Goal: Check status: Check status

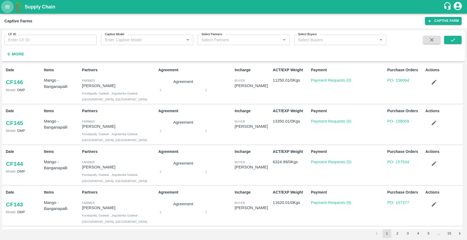
click at [7, 5] on icon "open drawer" at bounding box center [7, 7] width 6 height 6
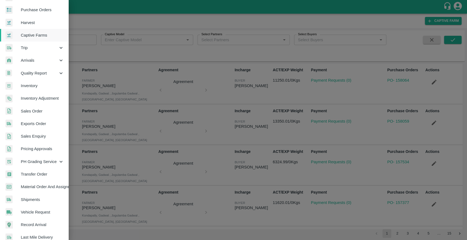
scroll to position [23, 0]
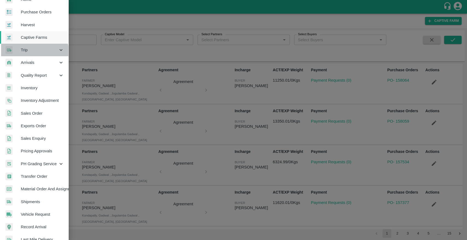
click at [32, 54] on div "Trip" at bounding box center [34, 50] width 68 height 13
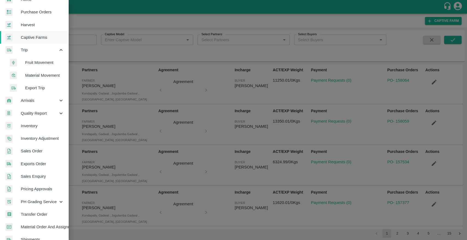
click at [32, 60] on span "Fruit Movement" at bounding box center [44, 63] width 39 height 6
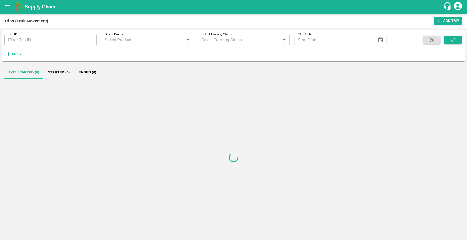
click at [57, 41] on input "Trip ID" at bounding box center [50, 40] width 92 height 10
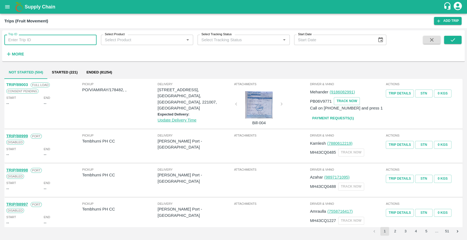
paste input "85897"
type input "85897"
click at [456, 37] on button "submit" at bounding box center [452, 40] width 17 height 8
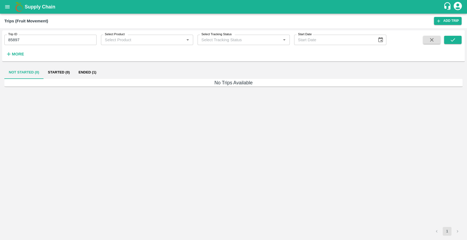
click at [87, 72] on button "Ended (1)" at bounding box center [87, 72] width 27 height 13
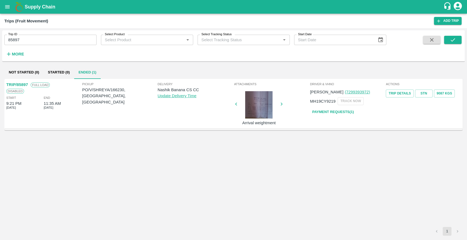
click at [259, 103] on div at bounding box center [258, 104] width 41 height 27
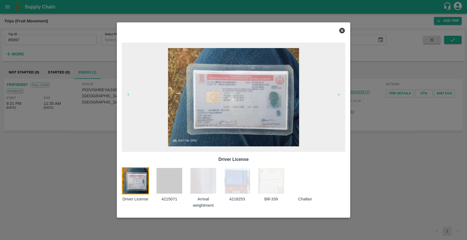
click at [340, 30] on icon at bounding box center [341, 30] width 5 height 5
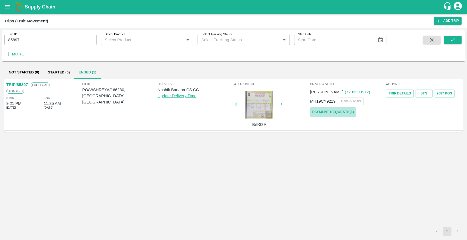
click at [334, 112] on link "Payment Requests( 1 )" at bounding box center [333, 112] width 46 height 10
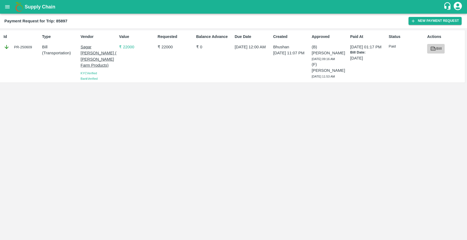
click at [433, 49] on icon at bounding box center [433, 48] width 4 height 3
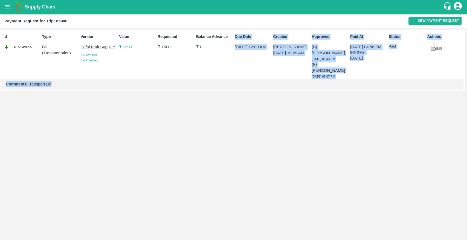
drag, startPoint x: 246, startPoint y: 110, endPoint x: 204, endPoint y: 41, distance: 80.4
click at [204, 41] on div "Id PR-249055 Type Bill ( Transportation ) Vendor Safal Fruit Supplier KYC Verif…" at bounding box center [233, 134] width 467 height 212
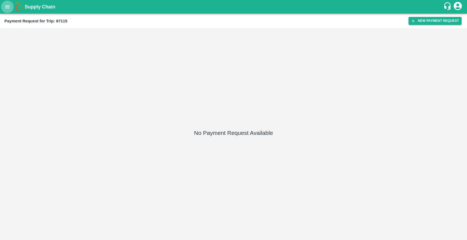
click at [4, 8] on button "open drawer" at bounding box center [7, 7] width 13 height 13
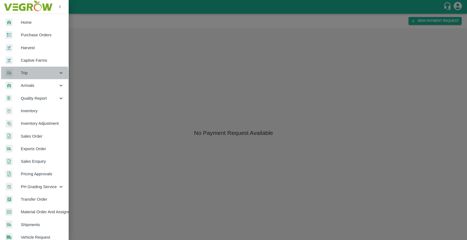
click at [22, 76] on span "Trip" at bounding box center [39, 73] width 37 height 6
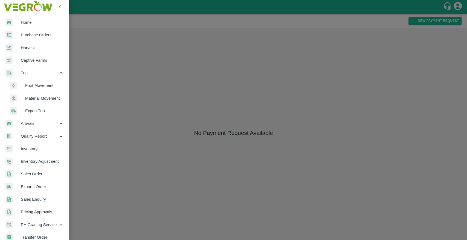
click at [27, 84] on span "Fruit Movement" at bounding box center [44, 86] width 39 height 6
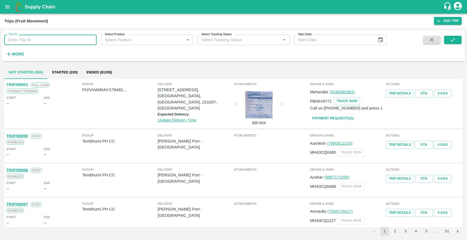
click at [28, 42] on input "Trip ID" at bounding box center [50, 40] width 92 height 10
paste input "86020"
type input "86020"
click at [443, 39] on div at bounding box center [442, 47] width 38 height 22
click at [448, 41] on button "submit" at bounding box center [452, 40] width 17 height 8
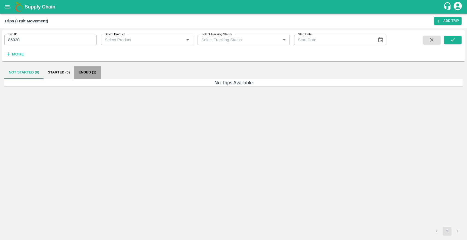
click at [83, 69] on button "Ended (1)" at bounding box center [87, 72] width 27 height 13
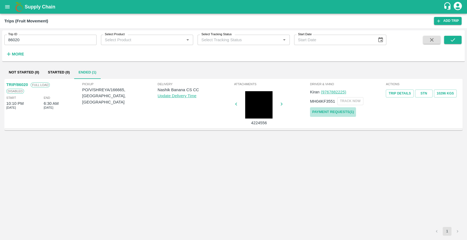
click at [333, 113] on link "Payment Requests( 1 )" at bounding box center [333, 112] width 46 height 10
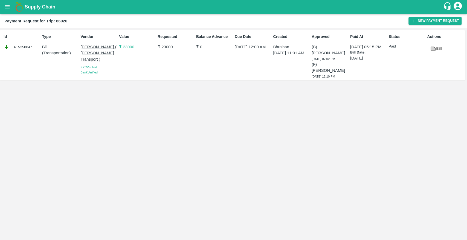
drag, startPoint x: 288, startPoint y: 141, endPoint x: 301, endPoint y: 100, distance: 43.2
click at [301, 100] on div "Id PR-250047 Type Bill ( Transportation ) Vendor Nitin Rasal ( Bhairavnath Tran…" at bounding box center [233, 134] width 467 height 212
drag, startPoint x: 264, startPoint y: 154, endPoint x: 379, endPoint y: 118, distance: 121.3
click at [379, 118] on div "Id PR-257283 Type Bill ( Transportation ) Vendor BALAJI HARIDAS PATIL KYC Verif…" at bounding box center [233, 134] width 467 height 212
click at [327, 170] on div "Id PR-257283 Type Bill ( Transportation ) Vendor BALAJI HARIDAS PATIL KYC Verif…" at bounding box center [233, 134] width 467 height 212
